Goal: Navigation & Orientation: Understand site structure

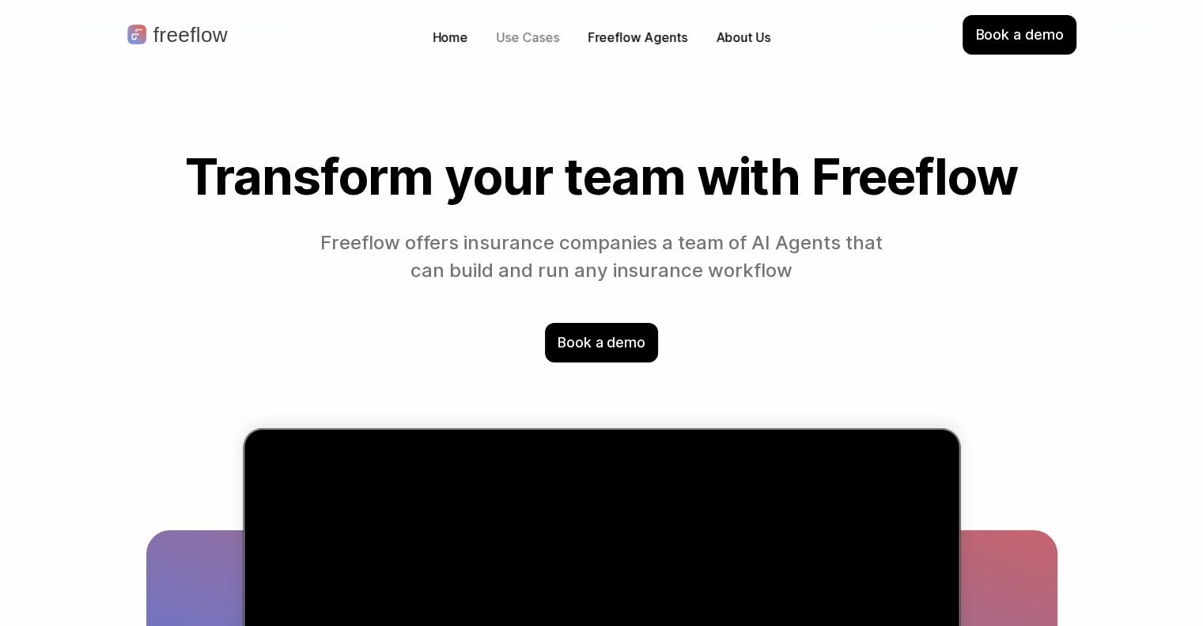
click at [542, 35] on p "Use Cases" at bounding box center [528, 37] width 62 height 18
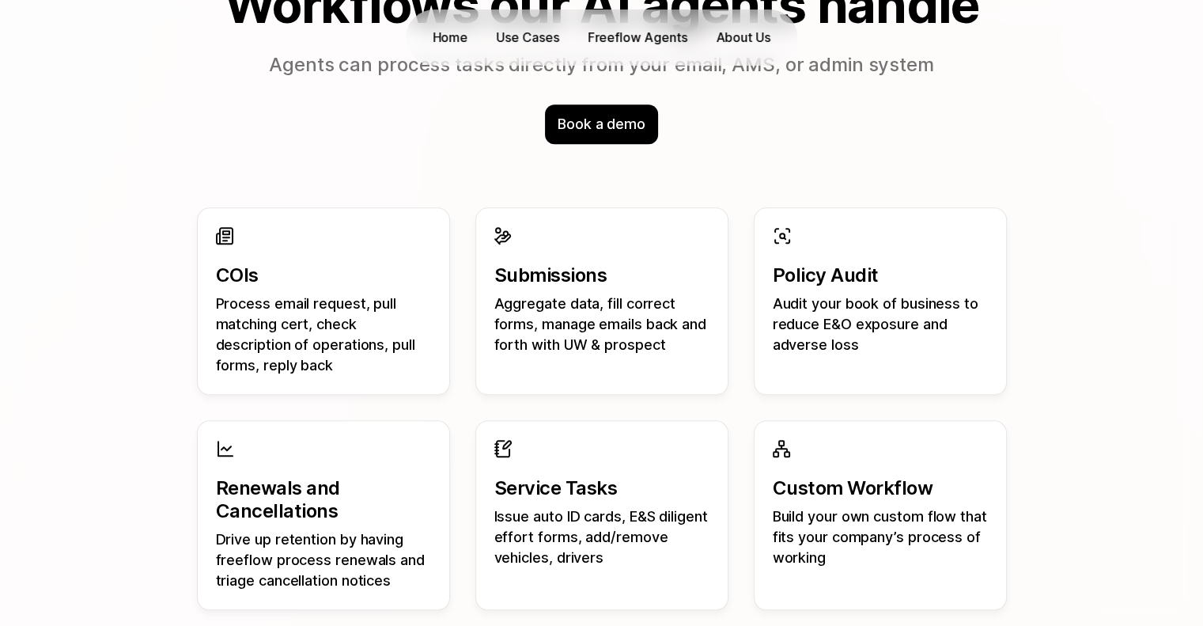
scroll to position [1436, 0]
click at [338, 353] on p "Process email request, pull matching cert, check description of operations, pul…" at bounding box center [323, 334] width 215 height 82
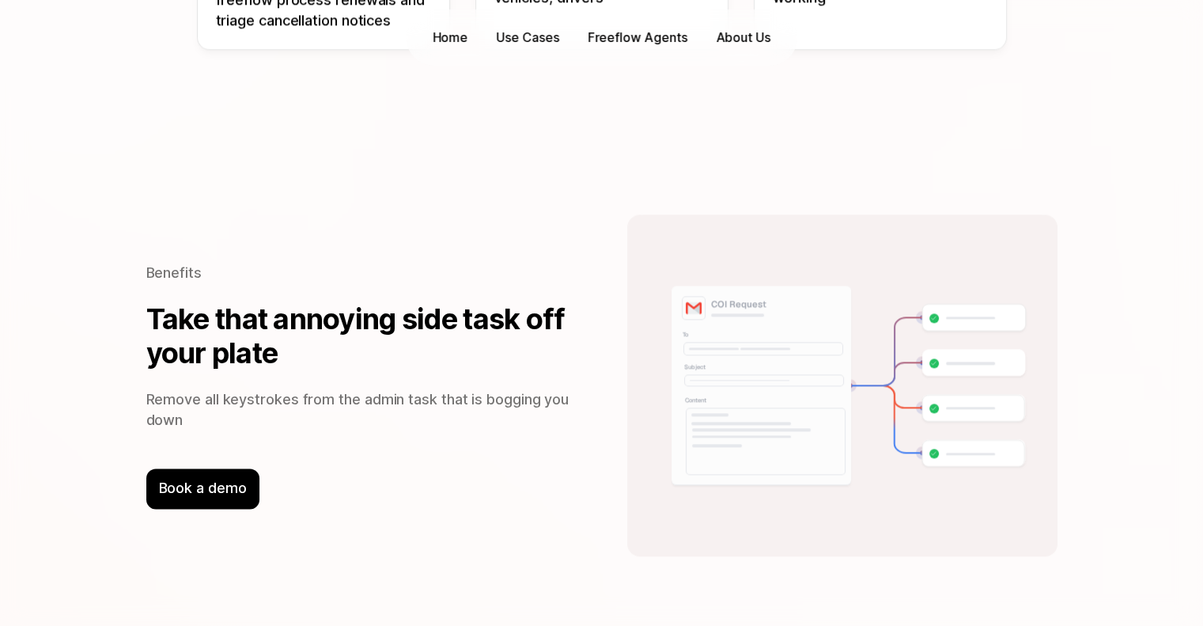
scroll to position [2063, 0]
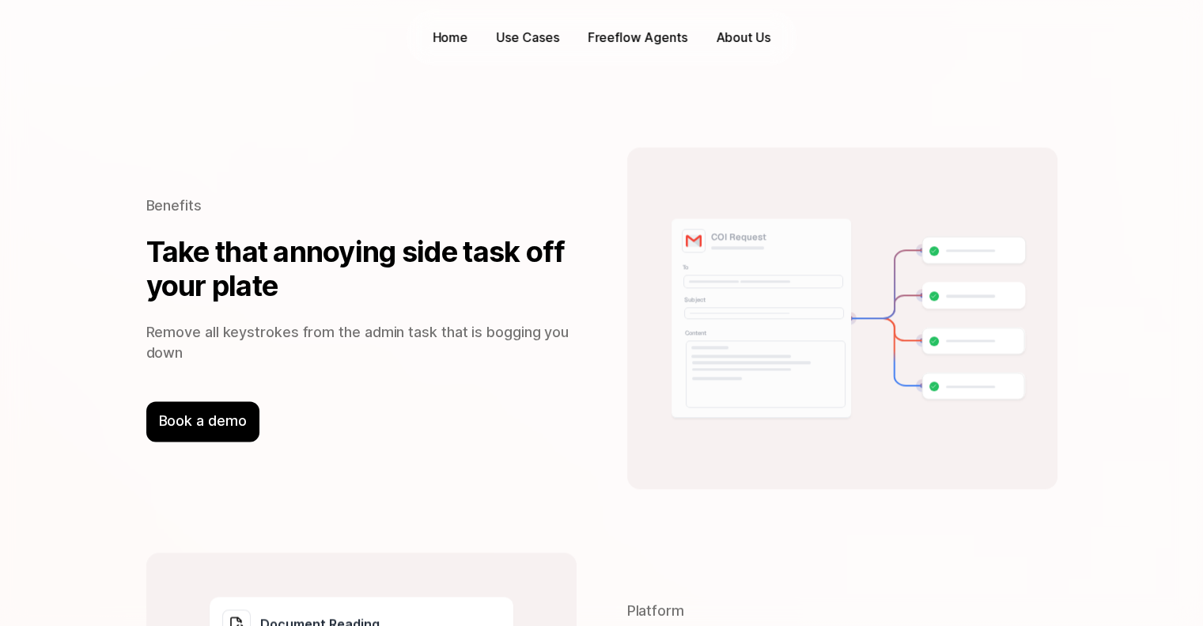
click at [752, 281] on div at bounding box center [765, 281] width 50 height 3
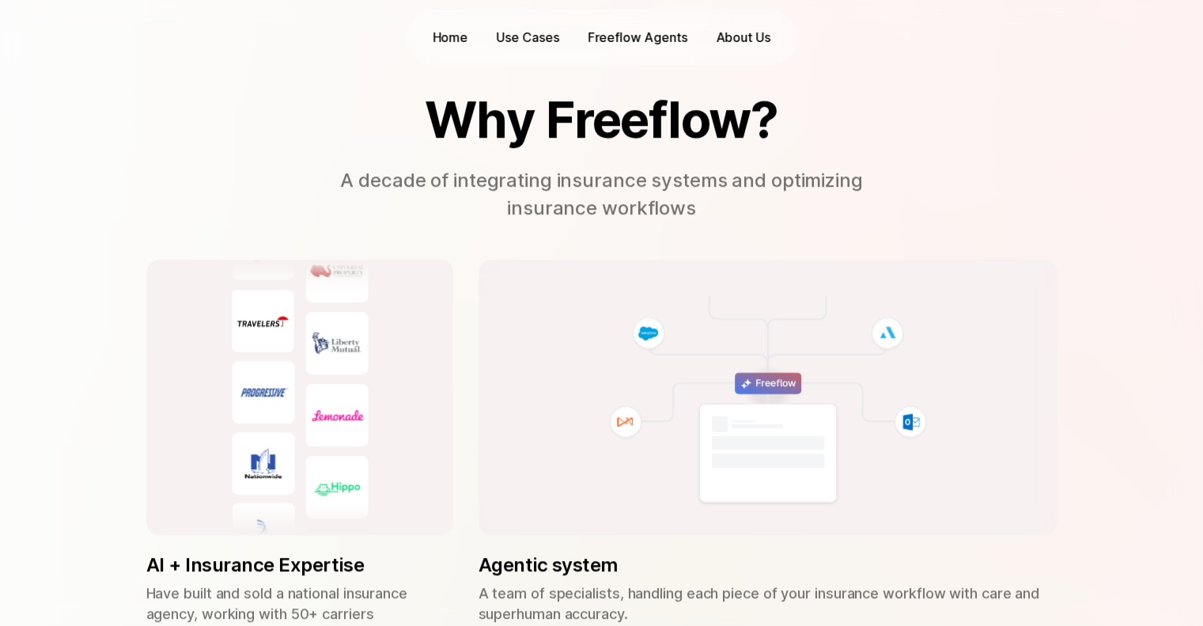
scroll to position [3819, 0]
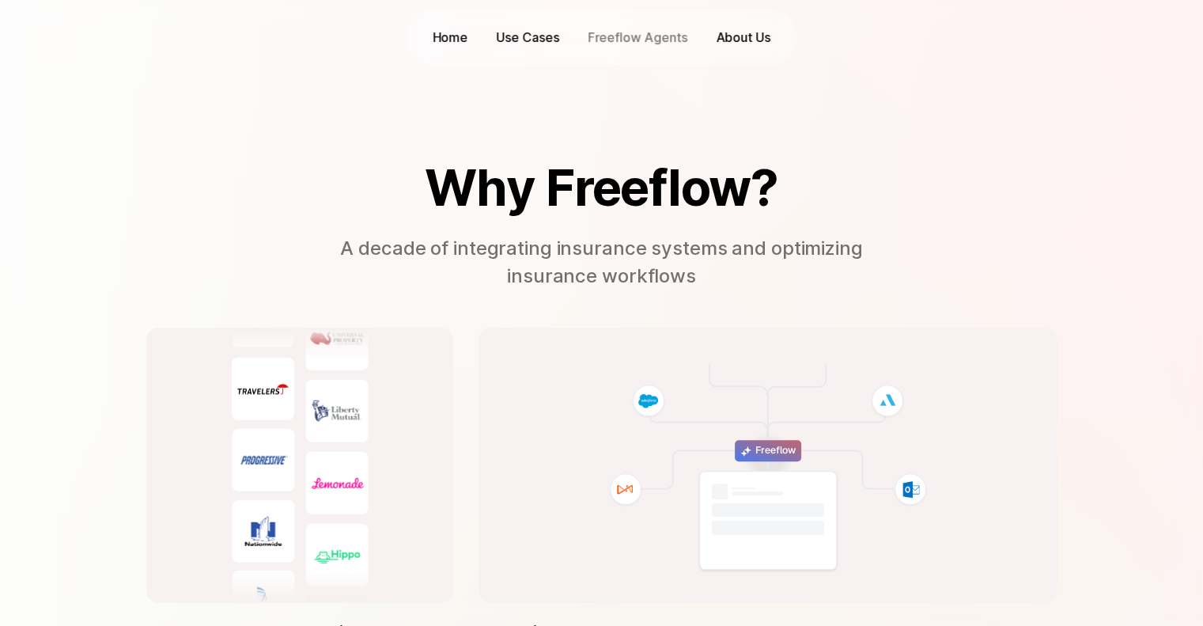
click at [648, 31] on p "Freeflow Agents" at bounding box center [638, 37] width 100 height 18
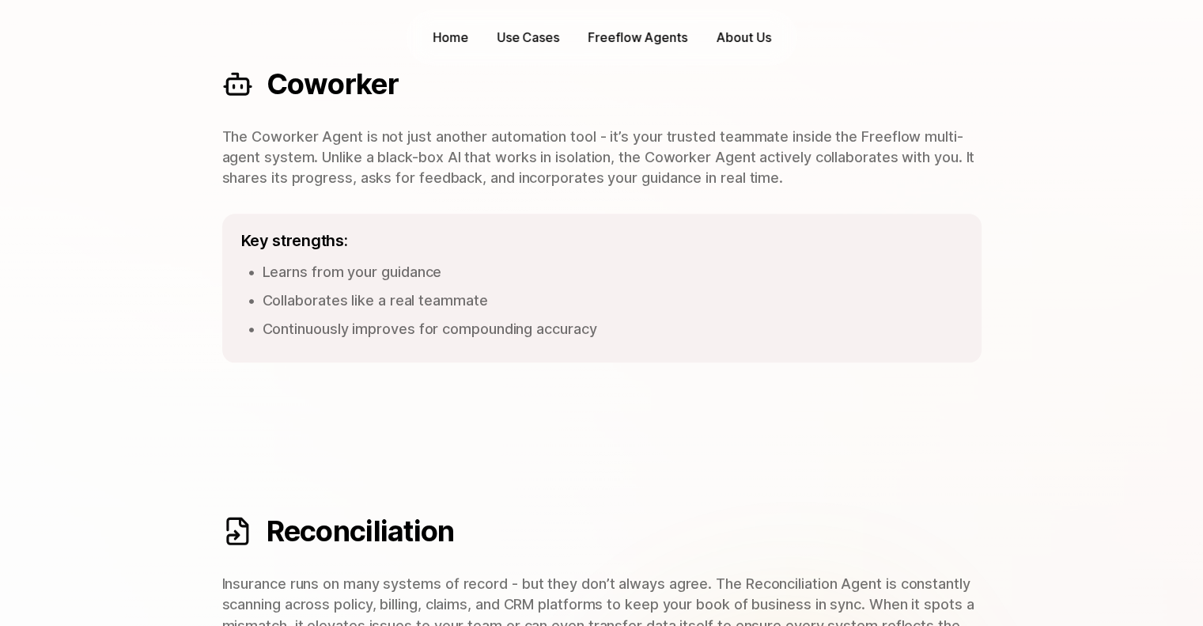
scroll to position [1833, 0]
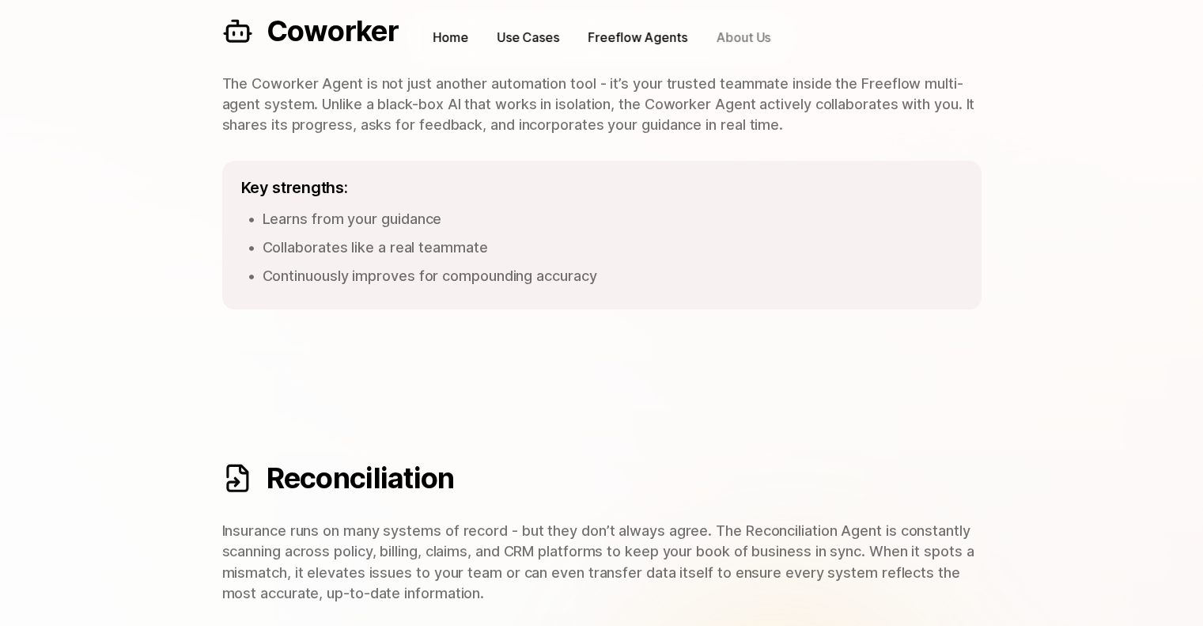
click at [756, 29] on p "About Us" at bounding box center [743, 37] width 55 height 18
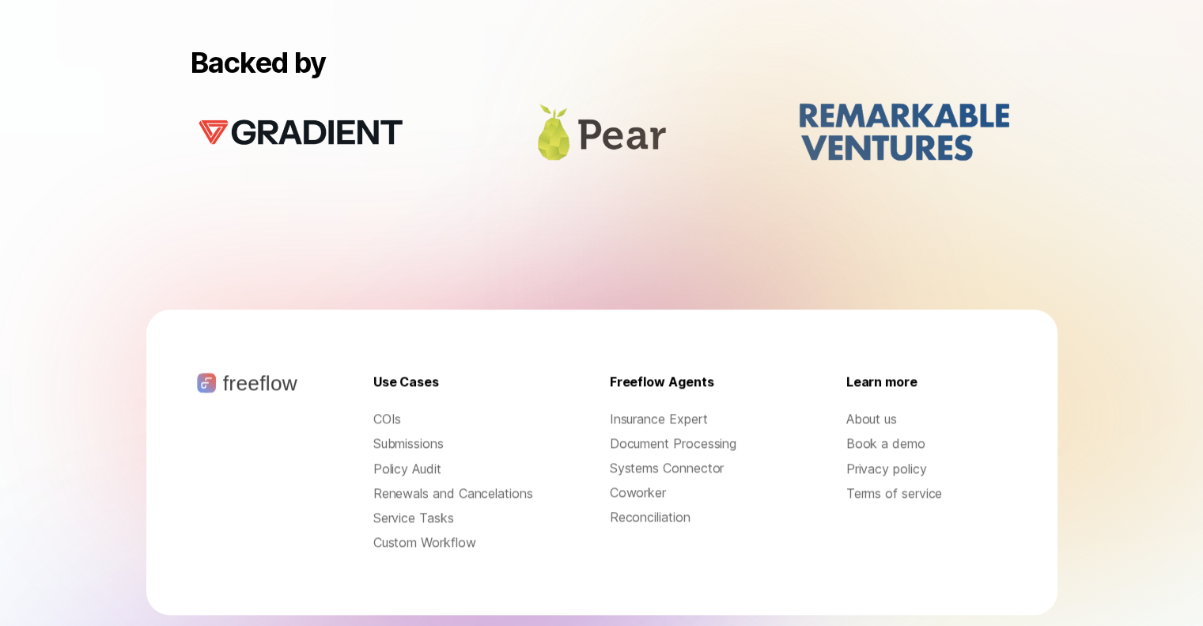
scroll to position [1622, 0]
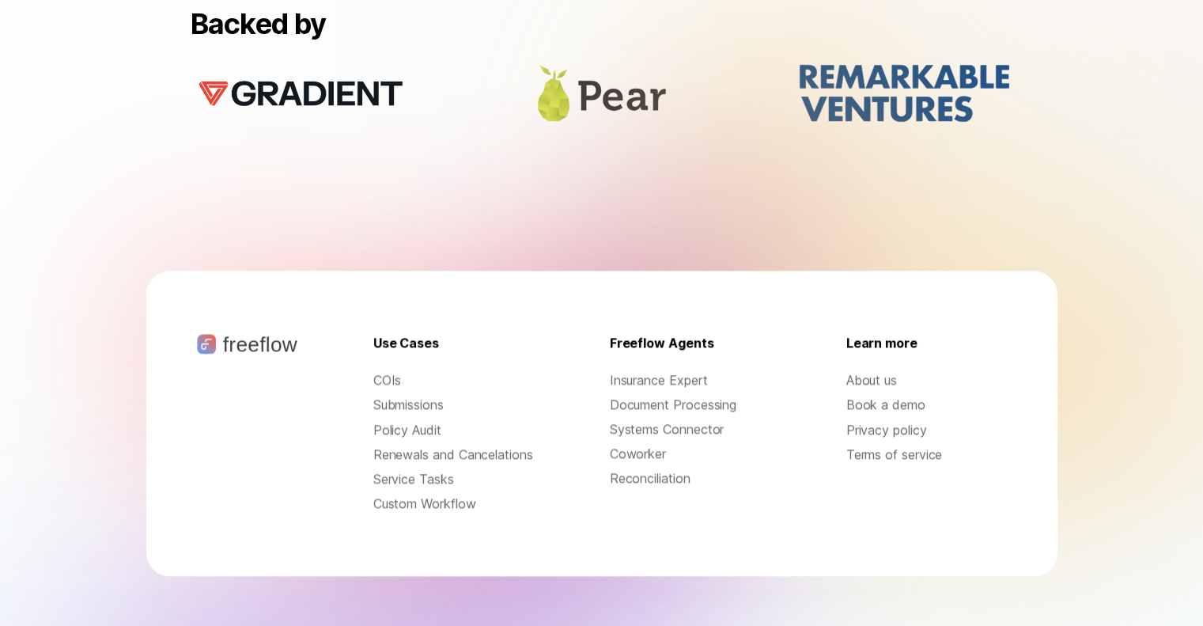
click at [433, 480] on p "Service Tasks" at bounding box center [453, 479] width 161 height 18
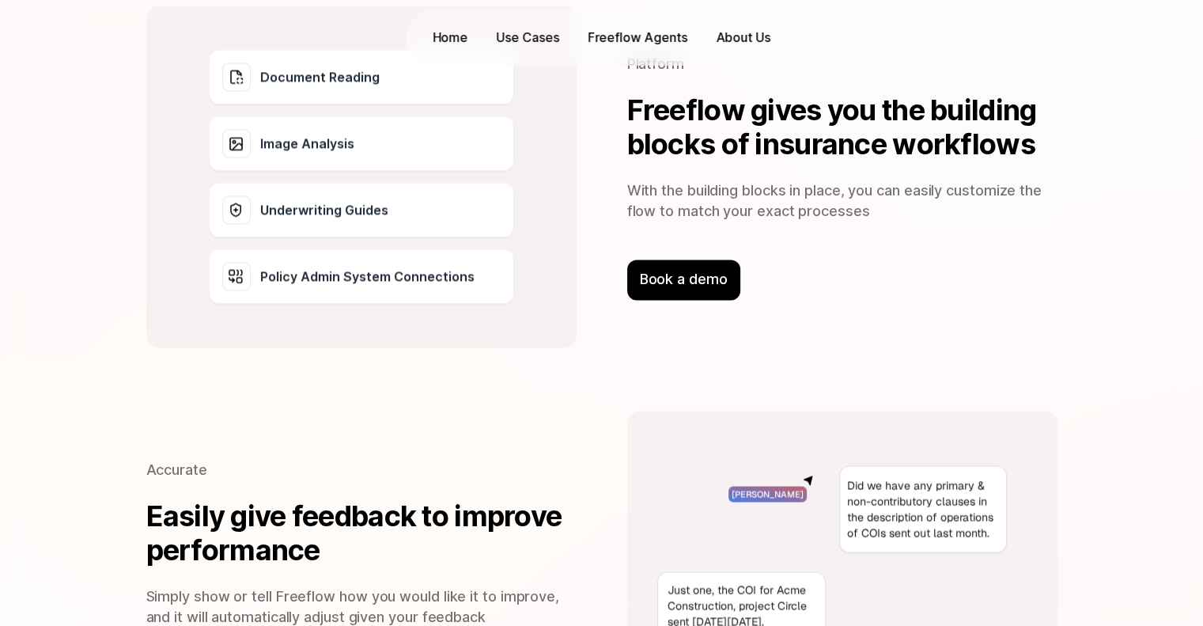
scroll to position [2609, 0]
click at [694, 285] on p "Book a demo" at bounding box center [684, 280] width 86 height 21
